Goal: Task Accomplishment & Management: Manage account settings

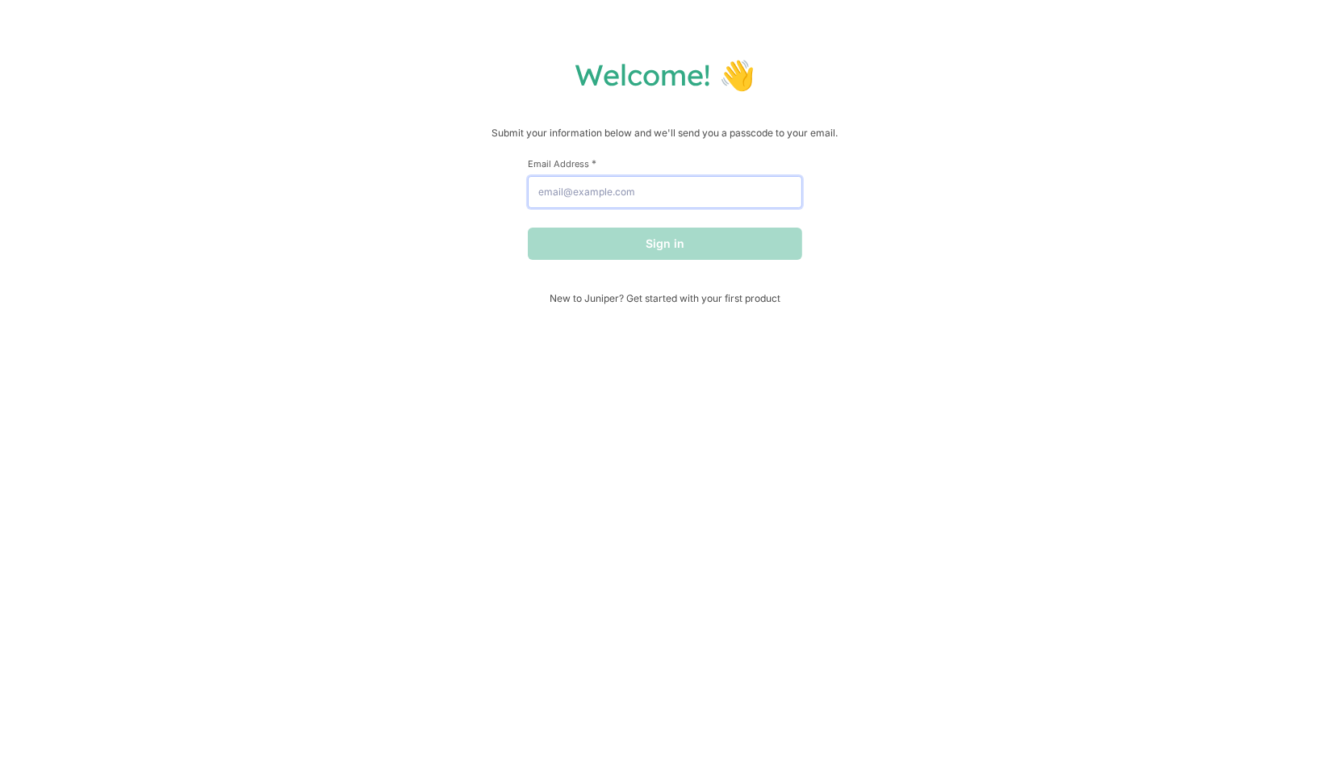
click at [591, 194] on input "Email Address *" at bounding box center [665, 192] width 274 height 32
type input "[EMAIL_ADDRESS][PERSON_NAME][DOMAIN_NAME]"
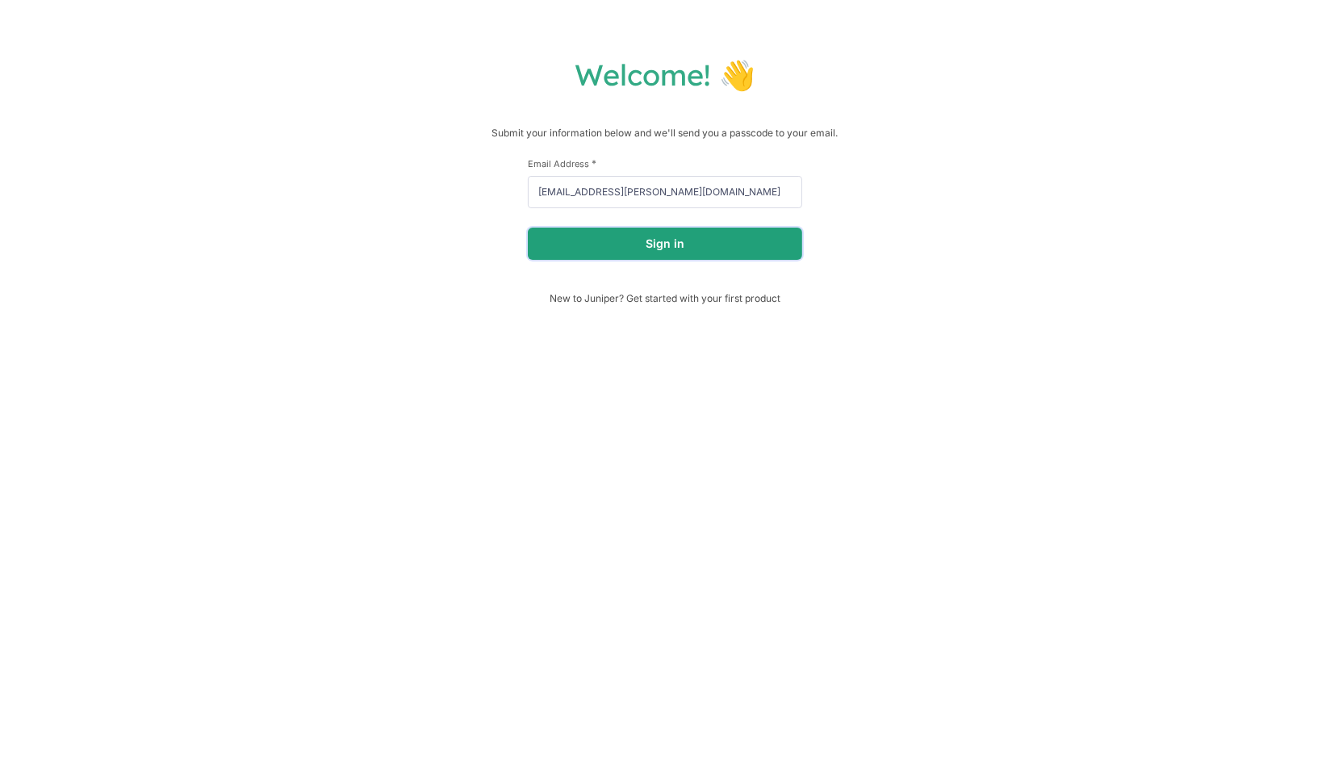
click at [591, 253] on button "Sign in" at bounding box center [665, 244] width 274 height 32
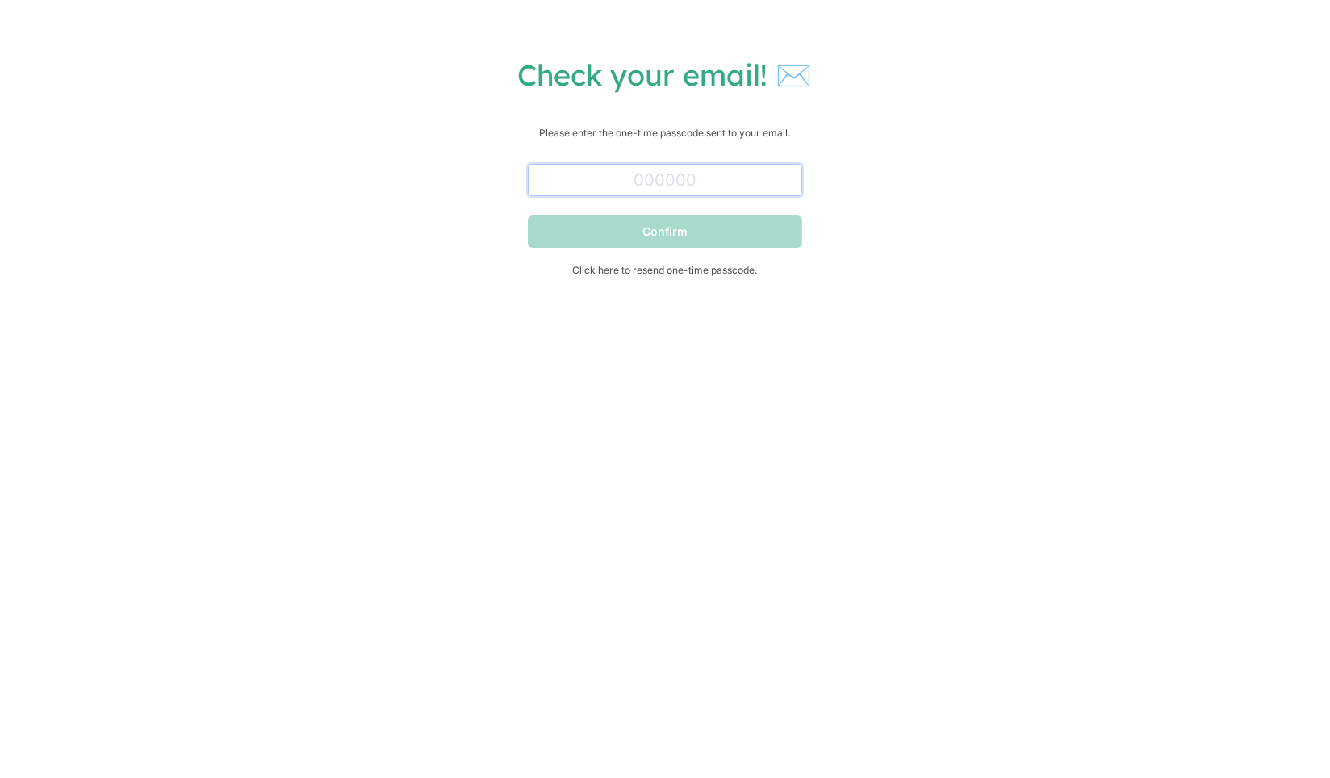
click at [574, 188] on input "text" at bounding box center [665, 180] width 274 height 32
paste input "173566"
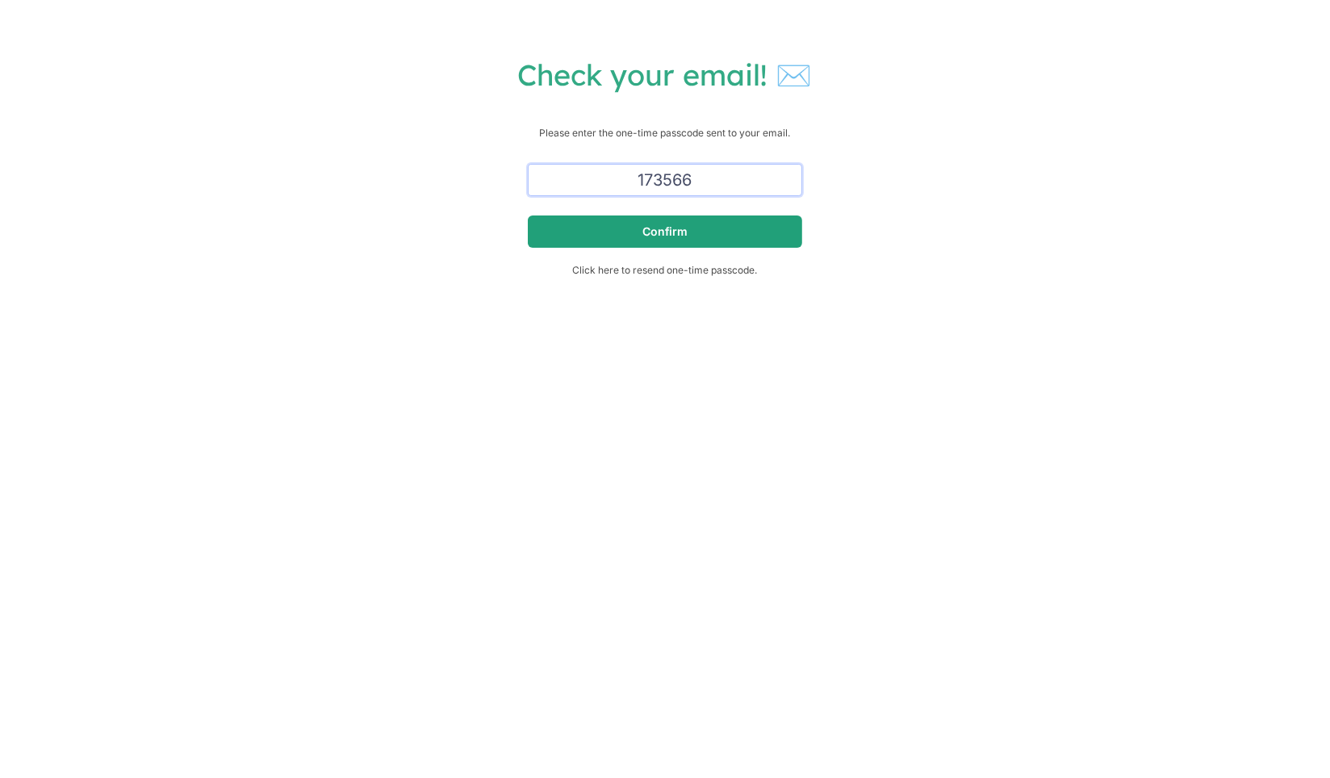
type input "173566"
click at [587, 237] on button "Confirm" at bounding box center [665, 231] width 274 height 32
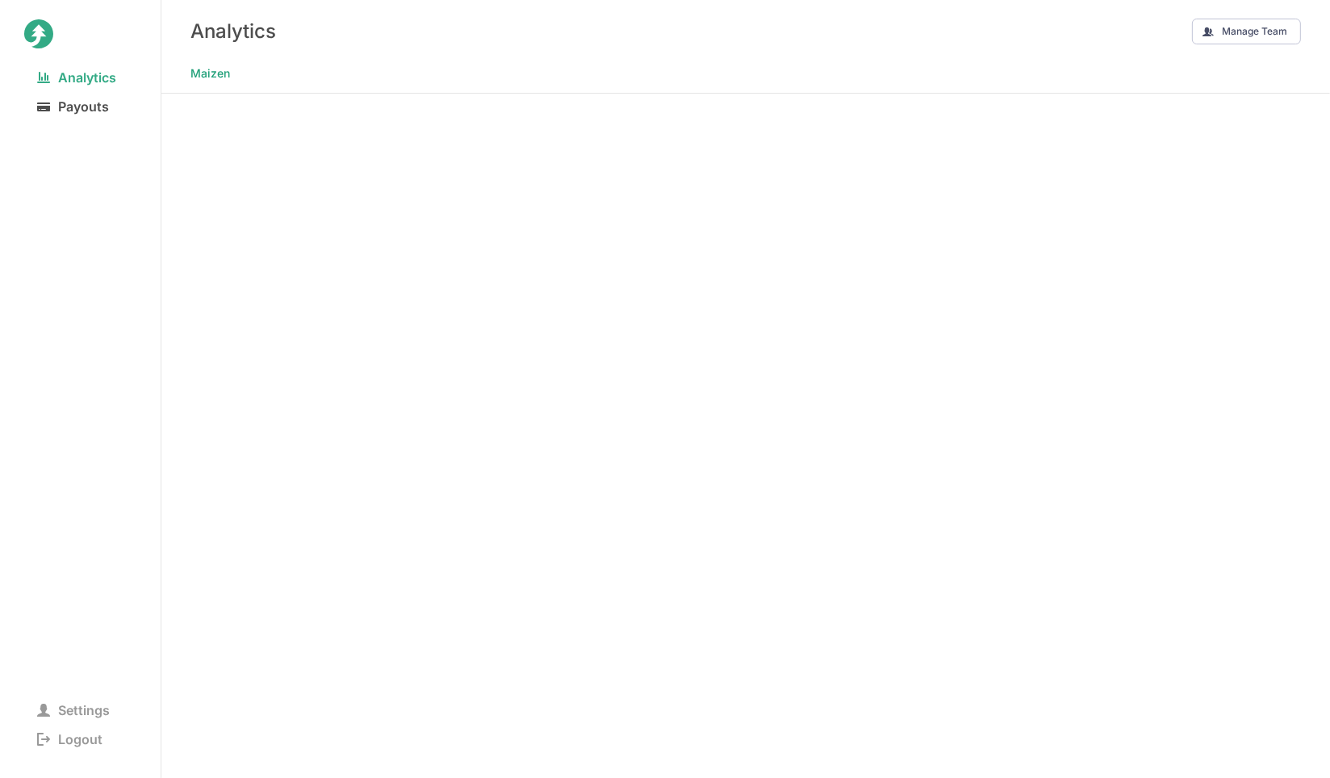
click at [74, 110] on span "Payouts" at bounding box center [73, 106] width 98 height 23
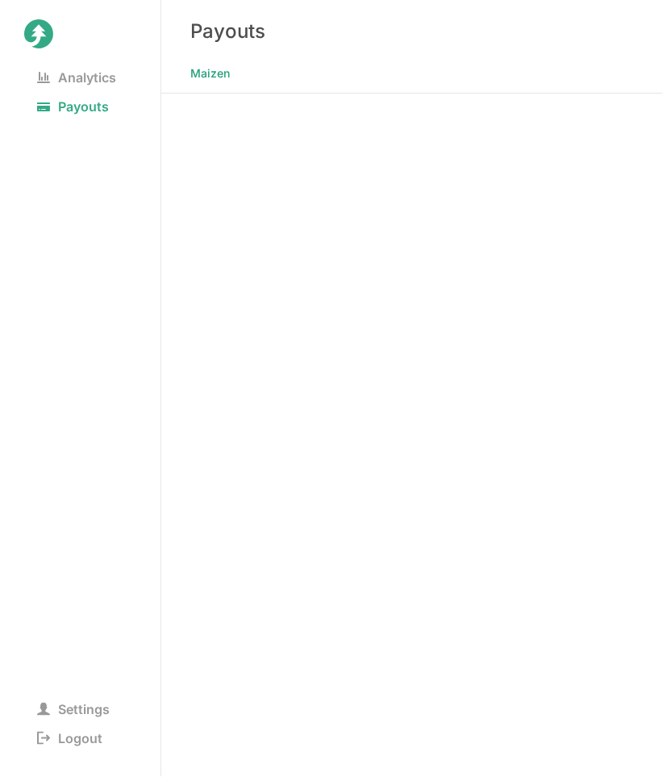
scroll to position [13, 0]
click at [320, 45] on div "Payouts" at bounding box center [412, 31] width 502 height 62
